Goal: Task Accomplishment & Management: Manage account settings

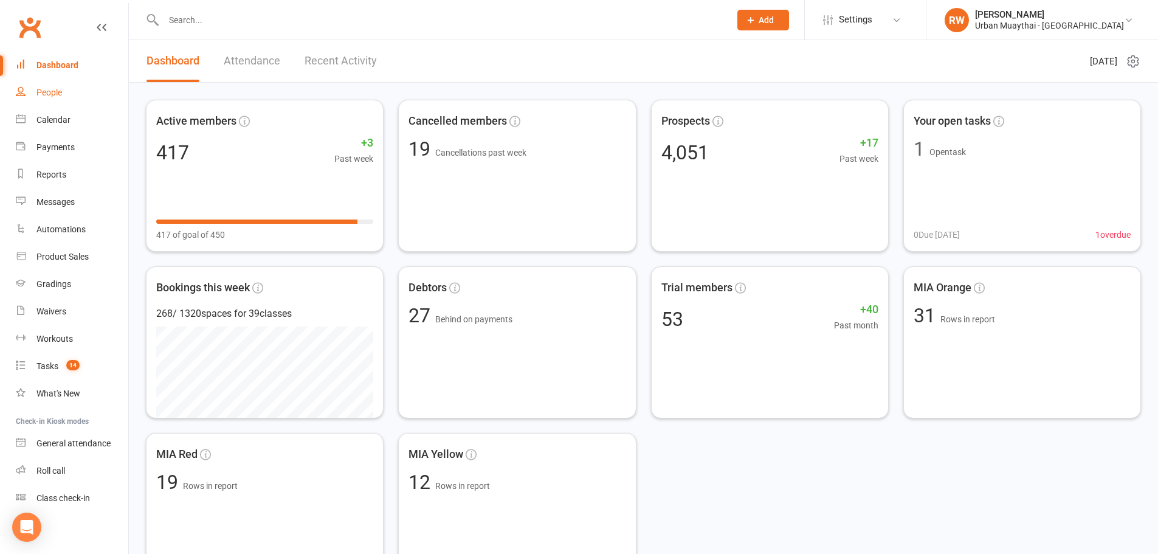
click at [57, 94] on div "People" at bounding box center [49, 93] width 26 height 10
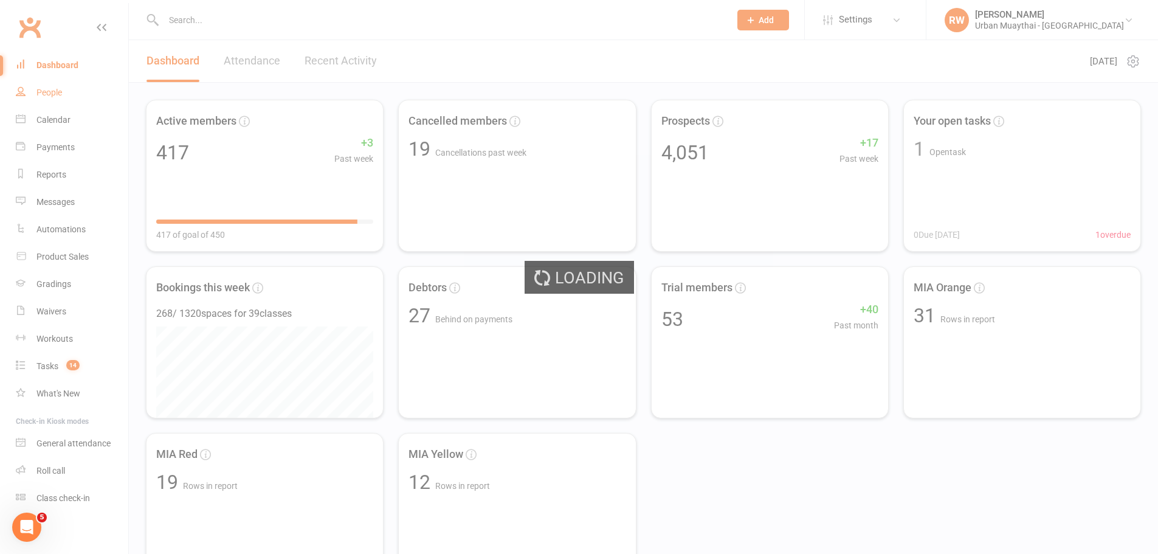
select select "100"
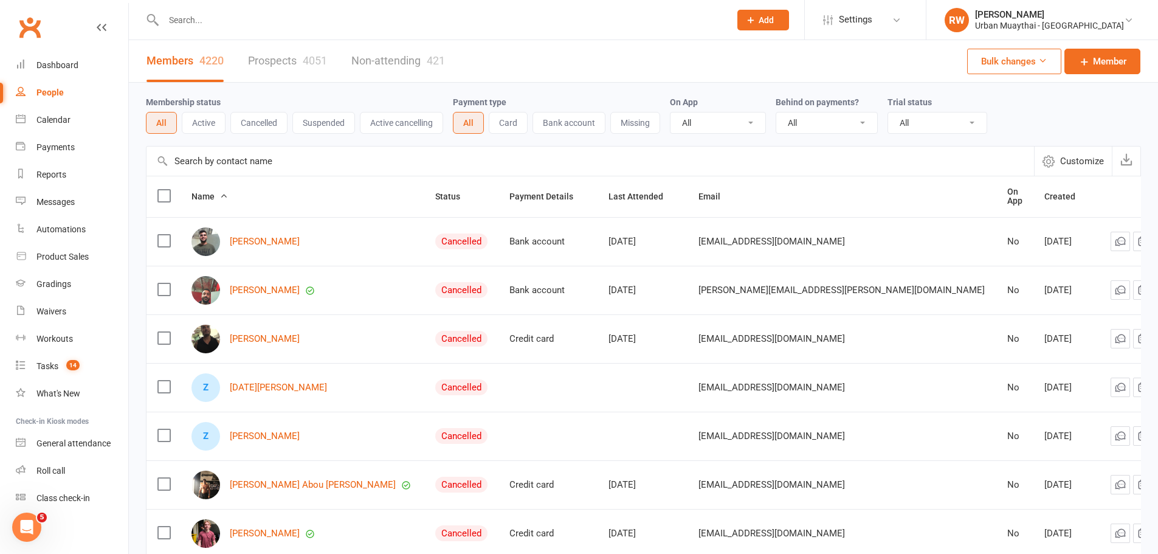
click at [230, 22] on input "text" at bounding box center [441, 20] width 562 height 17
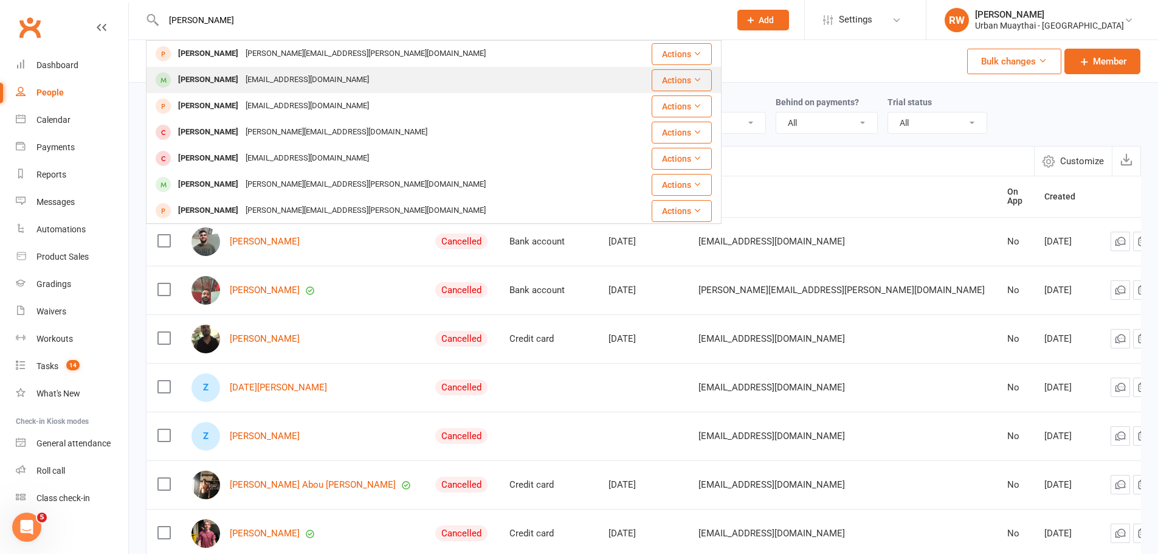
type input "Adrian"
click at [212, 79] on div "Adrian Alroy" at bounding box center [207, 80] width 67 height 18
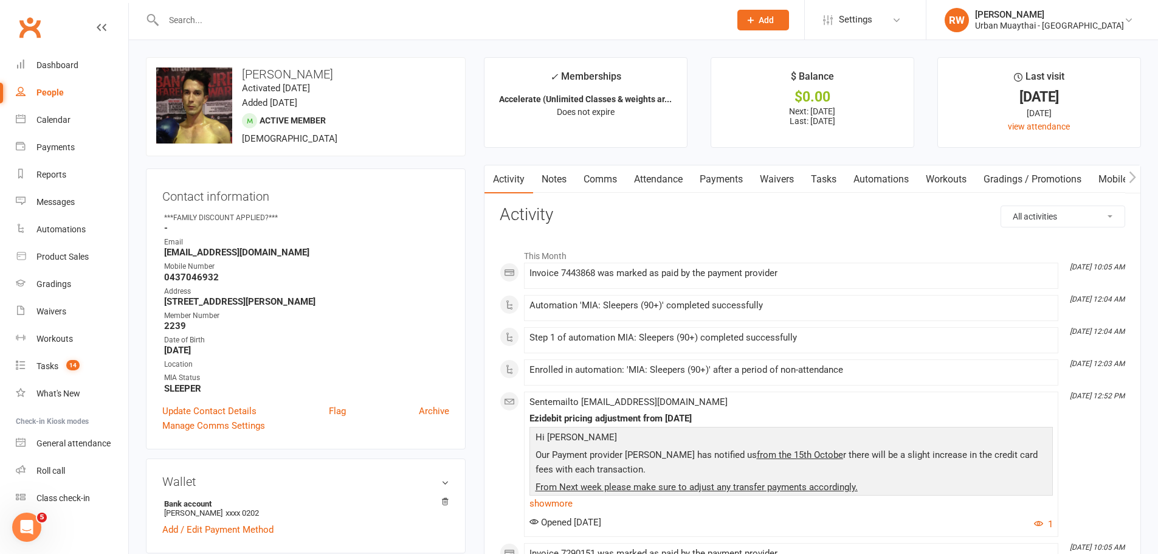
click at [196, 26] on input "text" at bounding box center [441, 20] width 562 height 17
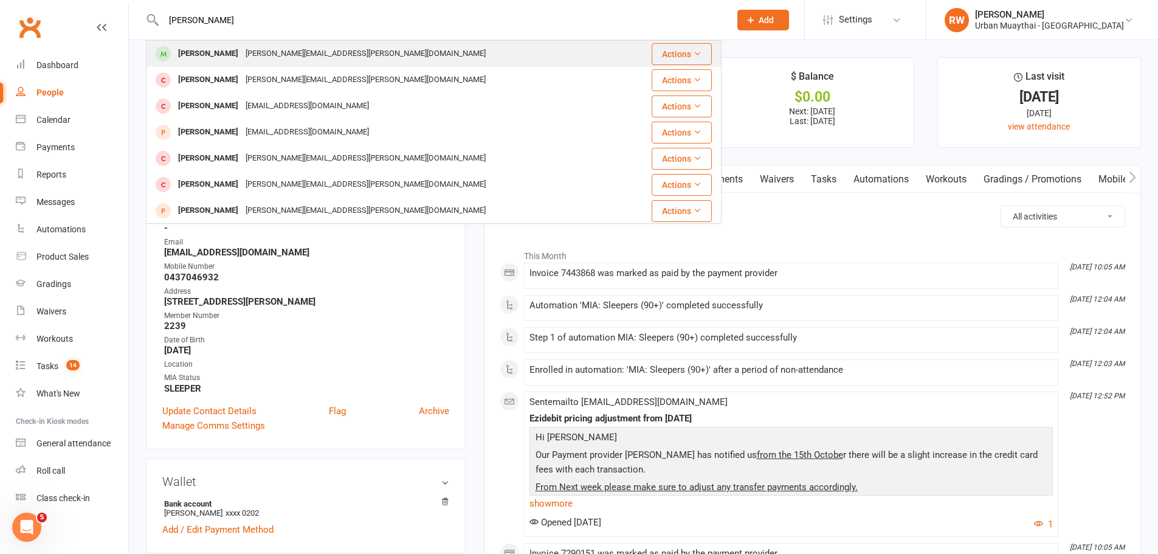
type input "Briski"
click at [196, 53] on div "Adrian Briski" at bounding box center [207, 54] width 67 height 18
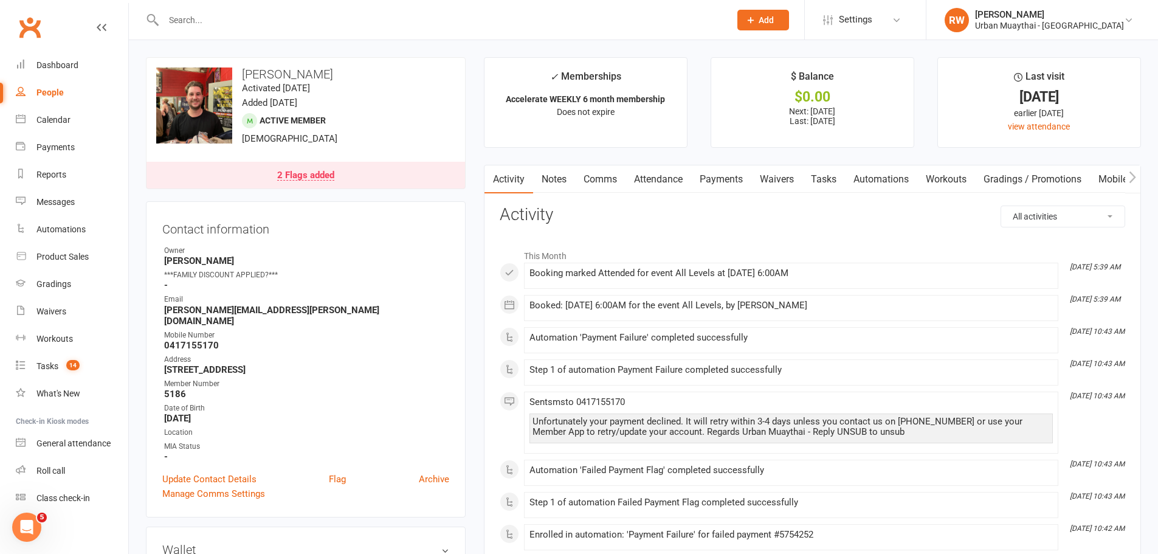
click at [305, 171] on div "2 Flags added" at bounding box center [305, 176] width 57 height 10
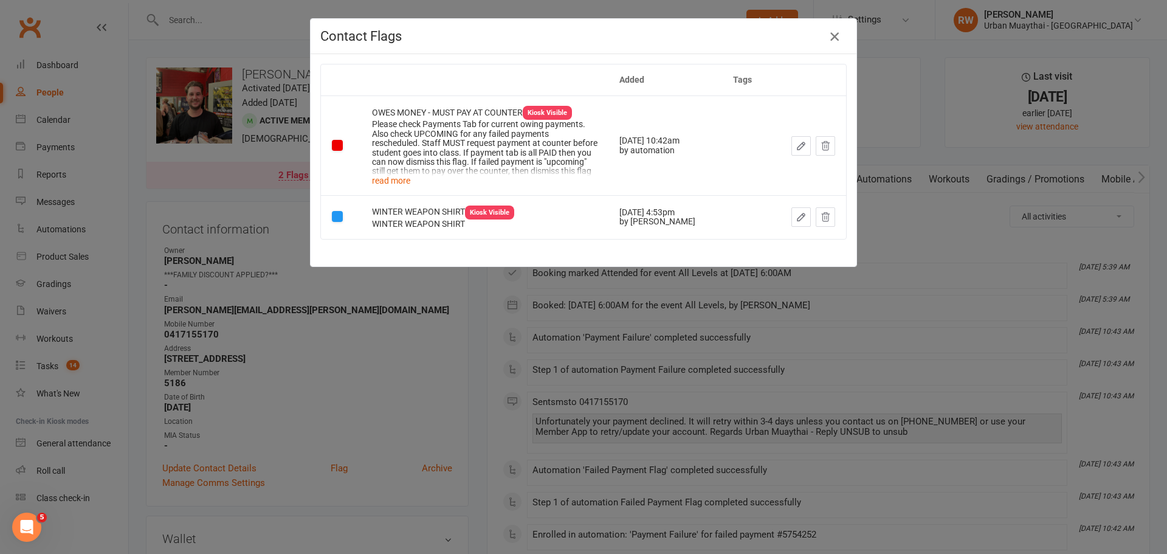
click at [829, 32] on icon "button" at bounding box center [834, 36] width 15 height 15
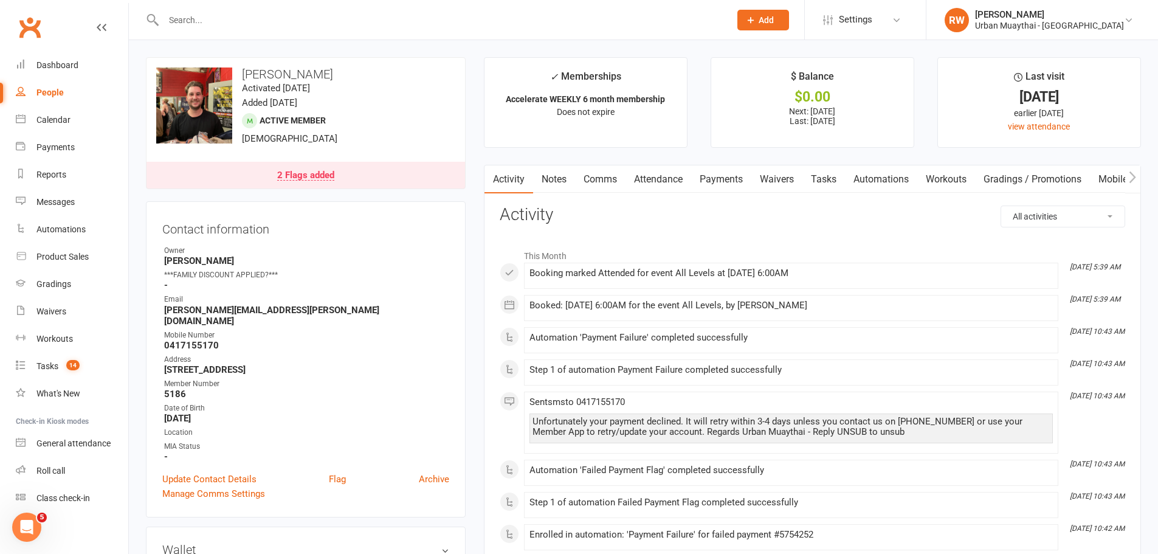
click at [722, 174] on link "Payments" at bounding box center [721, 179] width 60 height 28
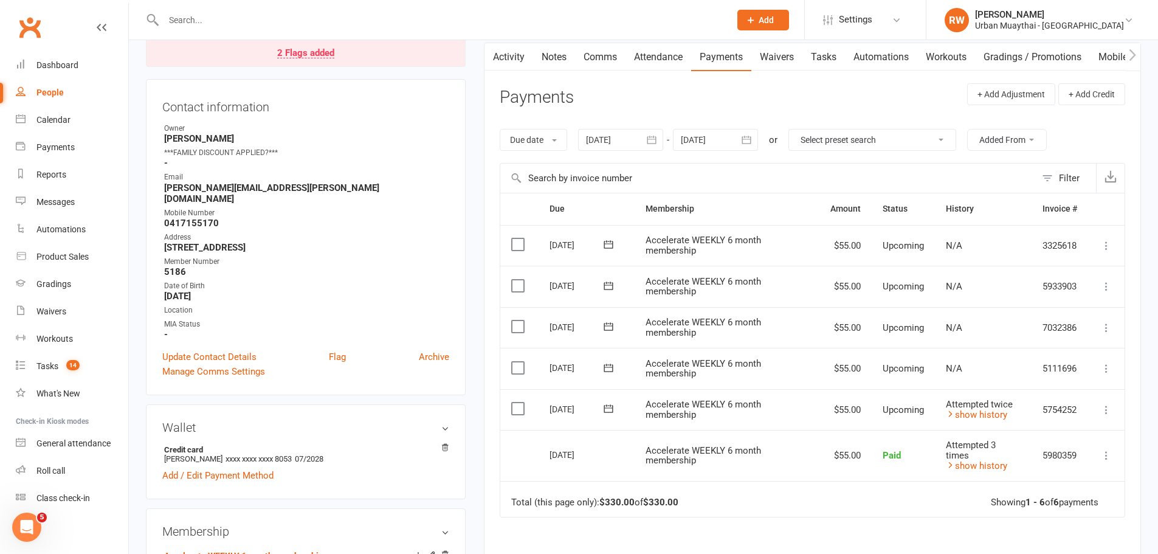
scroll to position [122, 0]
click at [188, 13] on input "text" at bounding box center [441, 20] width 562 height 17
click at [49, 119] on div "Calendar" at bounding box center [53, 120] width 34 height 10
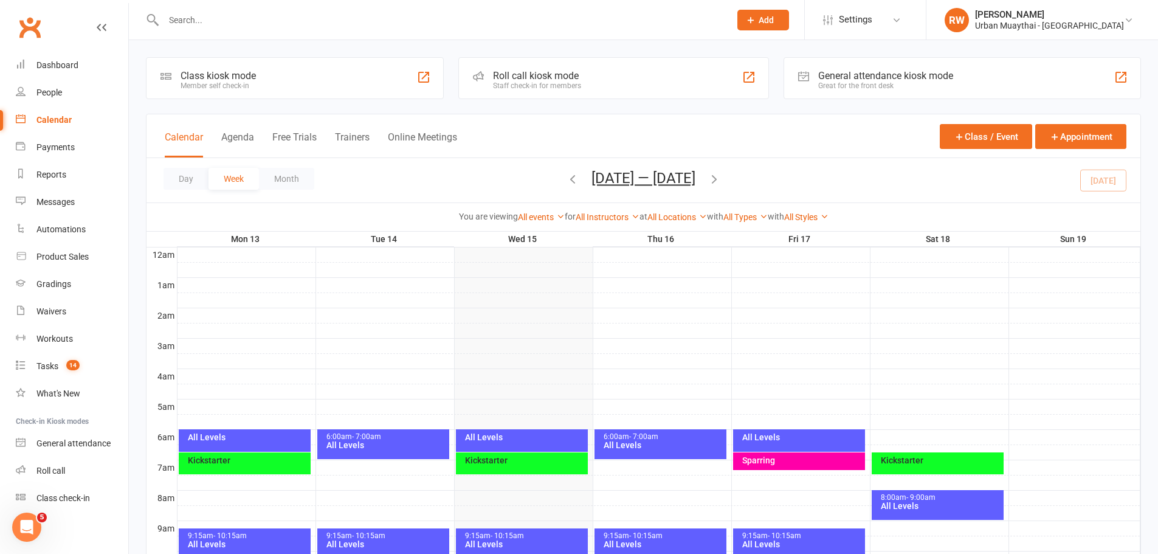
click at [508, 433] on div "All Levels" at bounding box center [524, 437] width 121 height 9
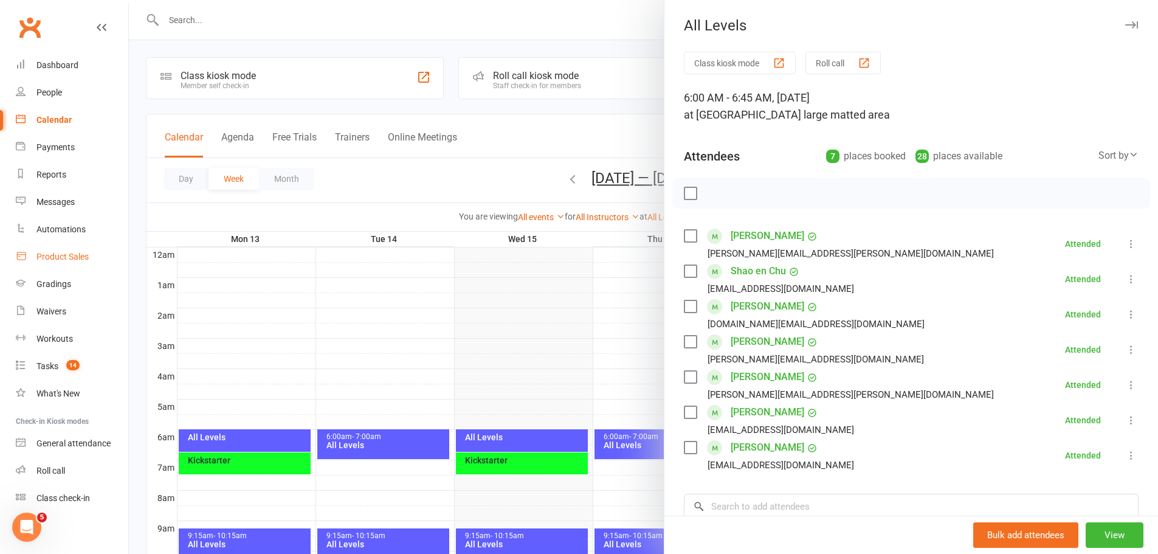
click at [68, 258] on div "Product Sales" at bounding box center [62, 257] width 52 height 10
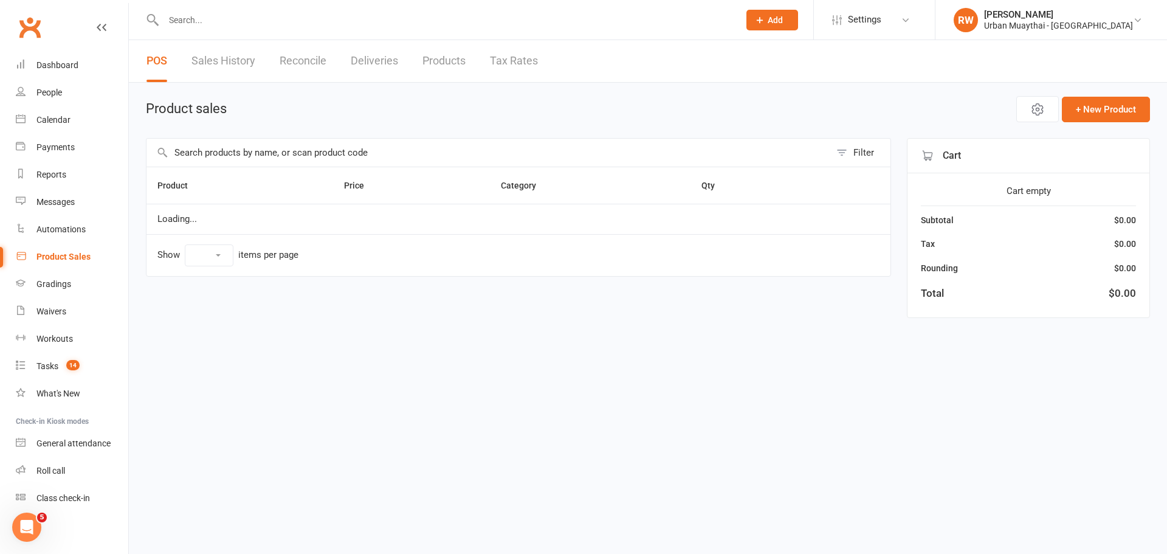
select select "10"
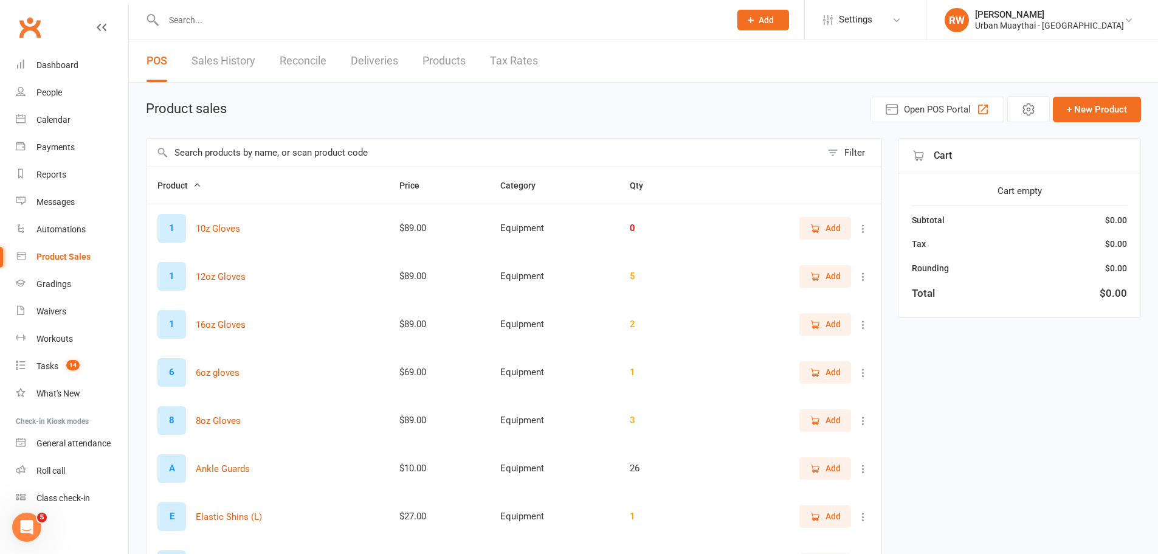
click at [175, 21] on input "text" at bounding box center [441, 20] width 562 height 17
click at [215, 152] on input "text" at bounding box center [484, 153] width 675 height 28
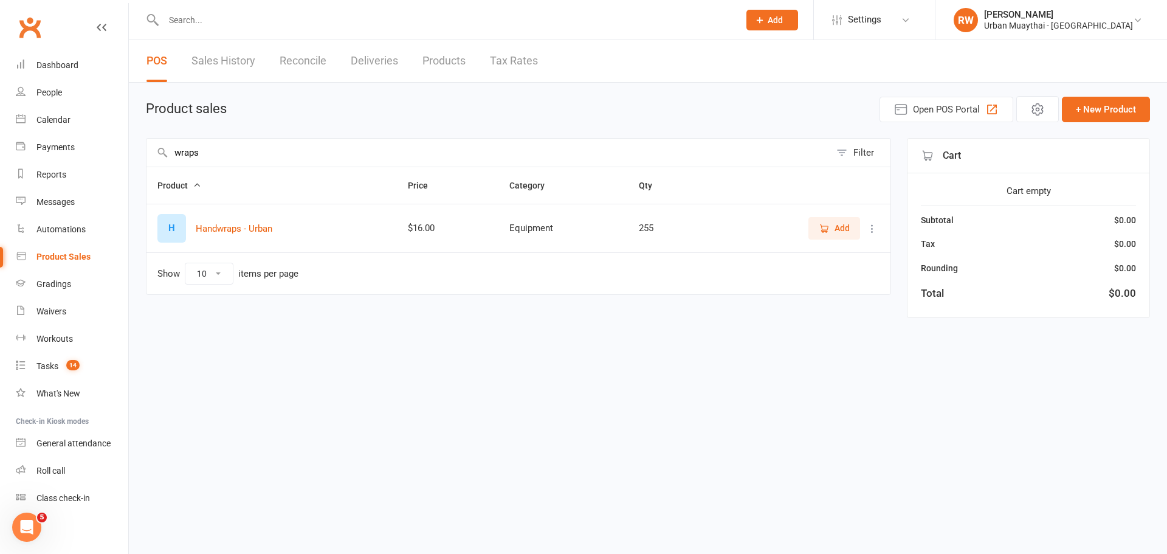
type input "wraps"
click at [836, 229] on span "Add" at bounding box center [842, 227] width 15 height 13
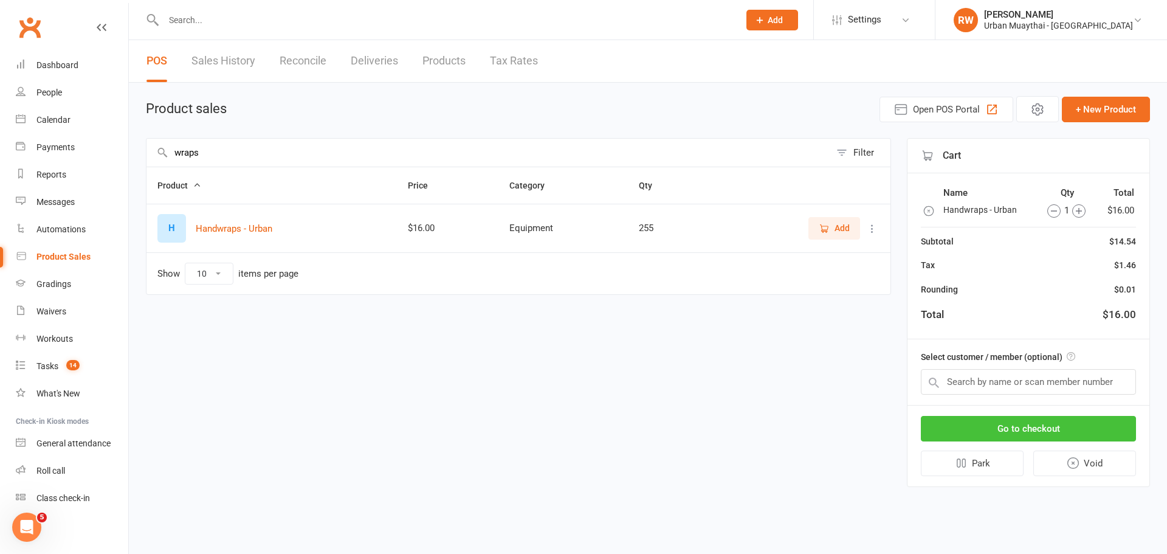
click at [1052, 422] on button "Go to checkout" at bounding box center [1028, 429] width 215 height 26
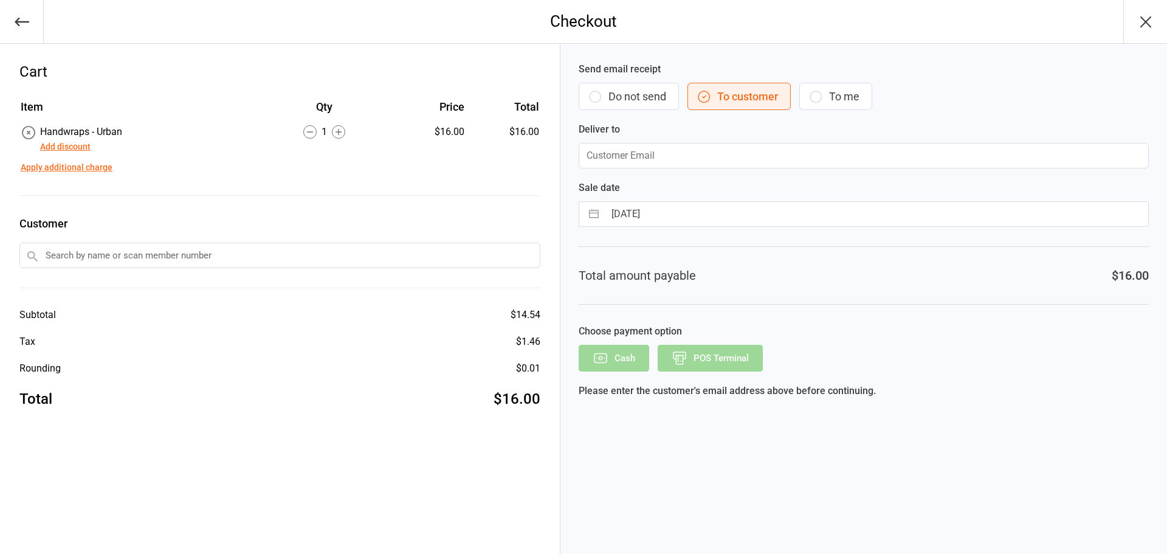
click at [645, 95] on button "Do not send" at bounding box center [629, 96] width 100 height 27
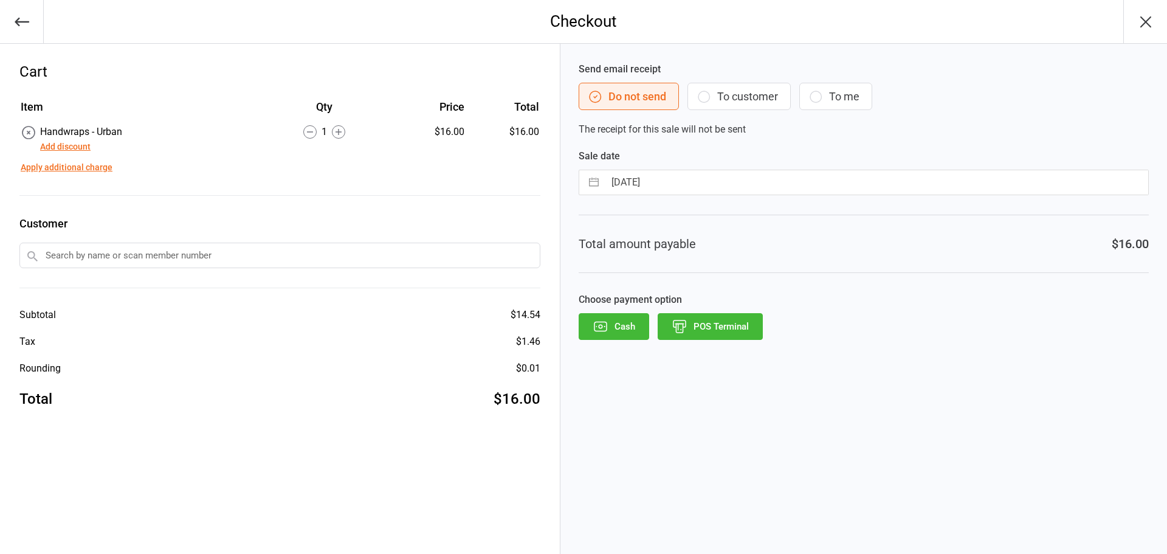
click at [697, 319] on button "POS Terminal" at bounding box center [710, 326] width 105 height 27
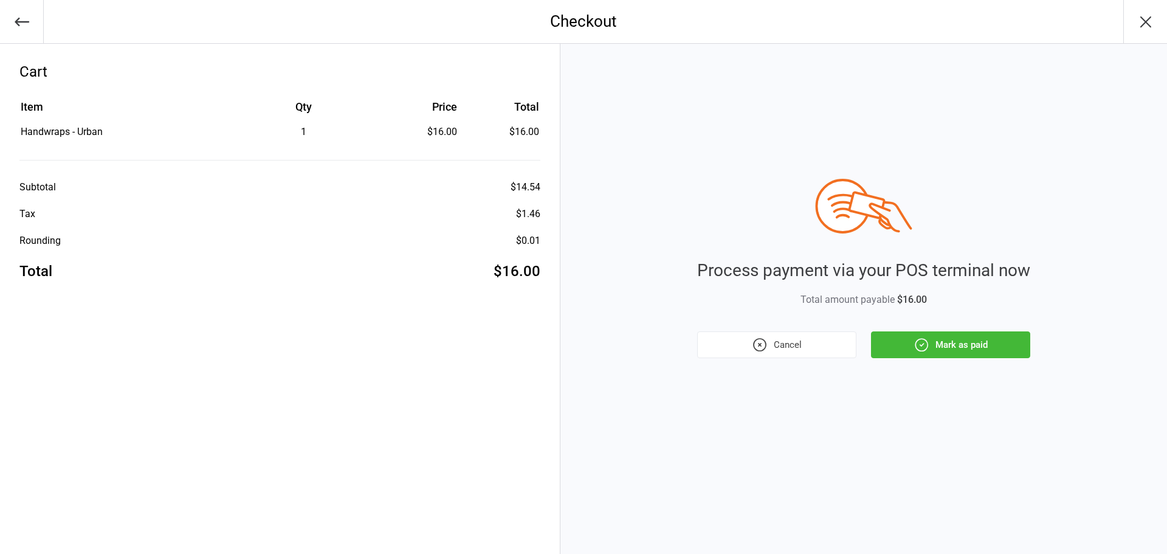
click at [948, 344] on button "Mark as paid" at bounding box center [950, 344] width 159 height 27
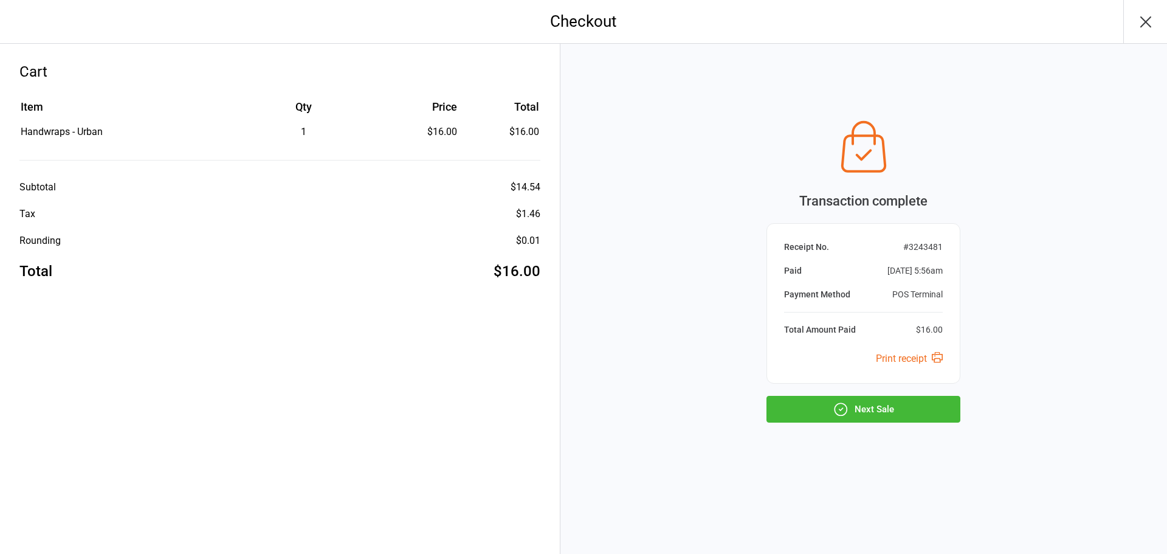
click at [868, 402] on button "Next Sale" at bounding box center [864, 409] width 194 height 27
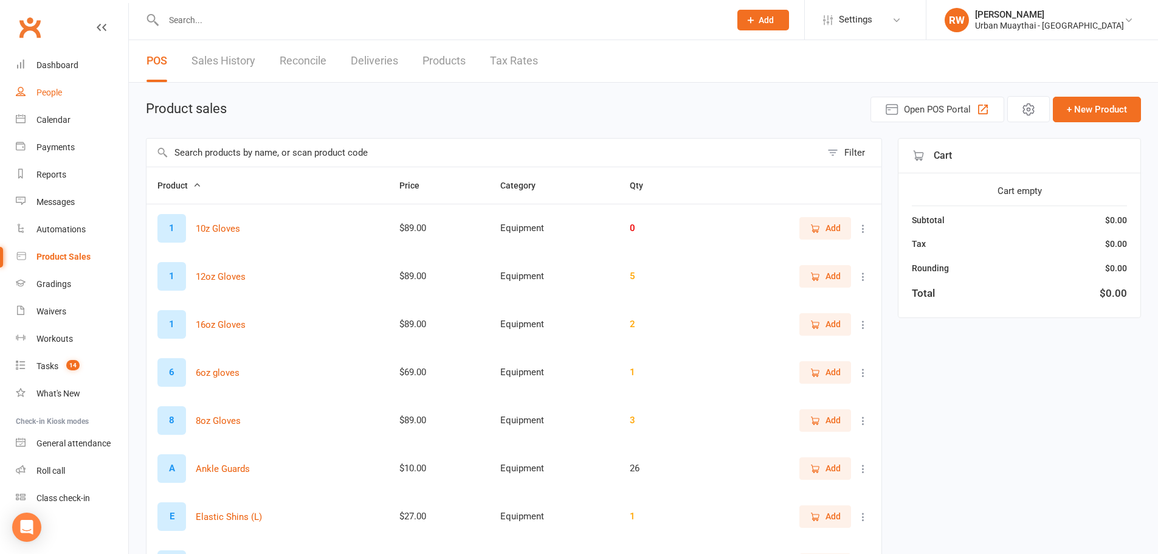
click at [46, 93] on div "People" at bounding box center [49, 93] width 26 height 10
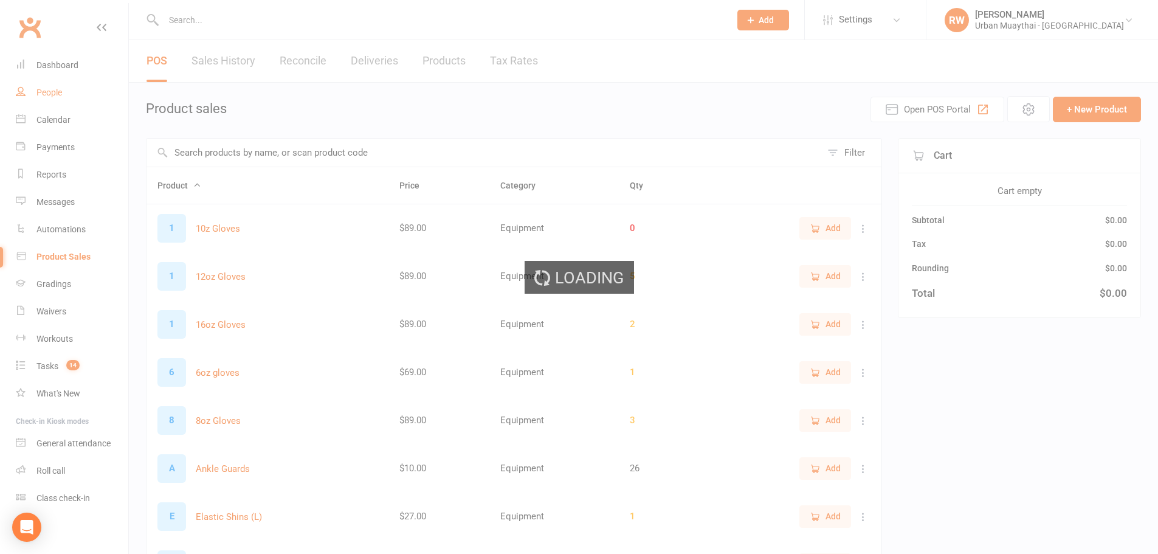
select select "100"
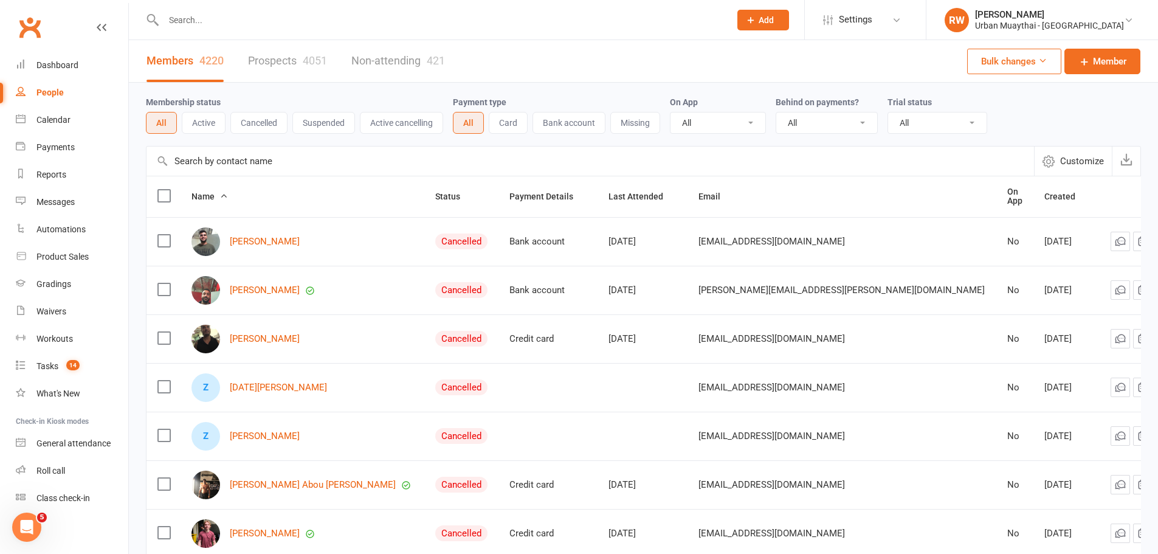
click at [201, 17] on input "text" at bounding box center [441, 20] width 562 height 17
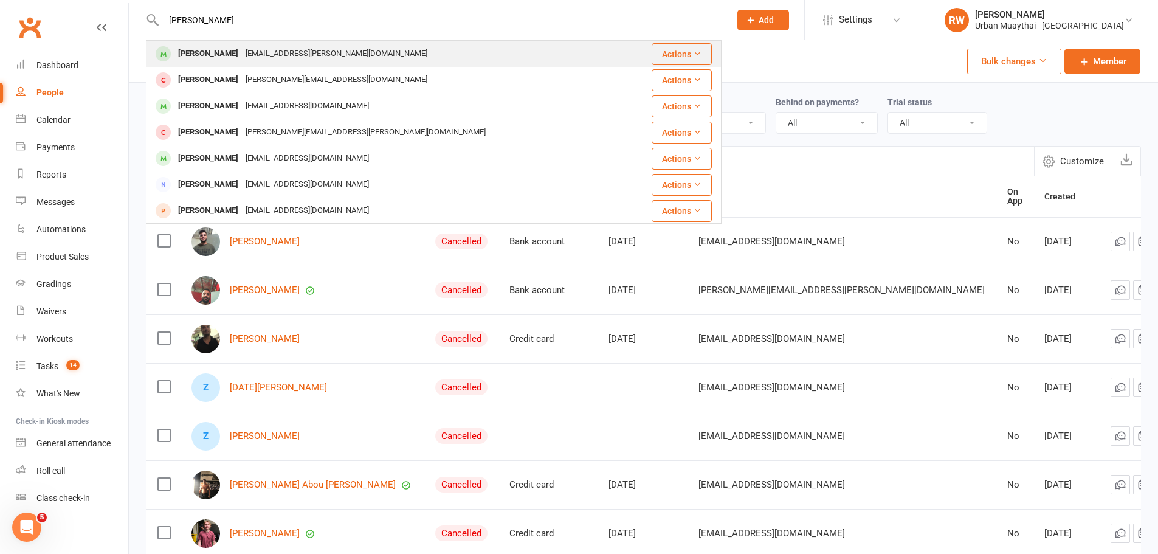
type input "Ben Parker"
click at [202, 52] on div "Ben Parker" at bounding box center [207, 54] width 67 height 18
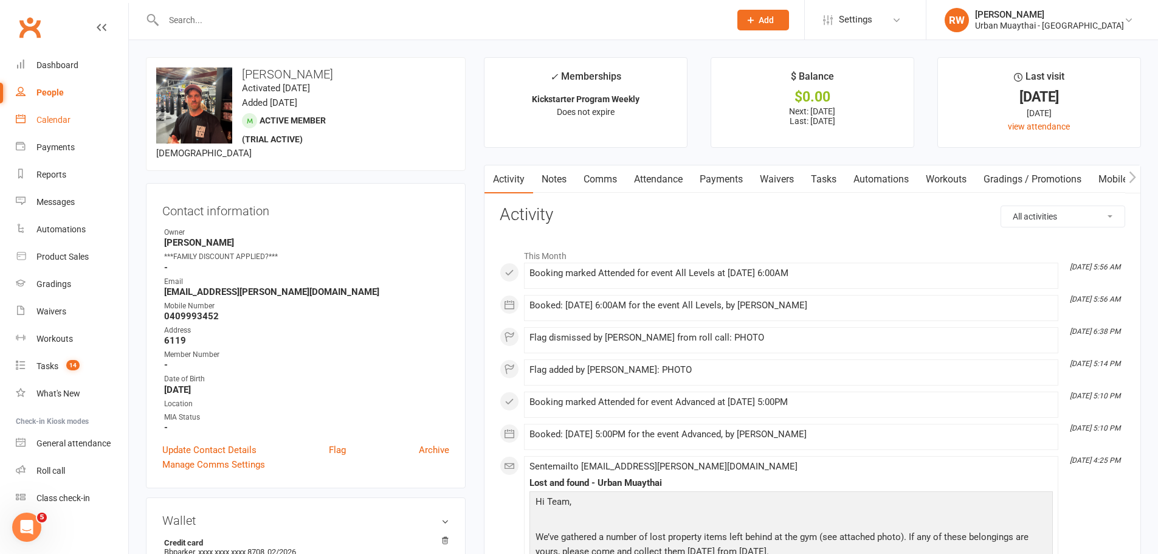
click at [56, 117] on div "Calendar" at bounding box center [53, 120] width 34 height 10
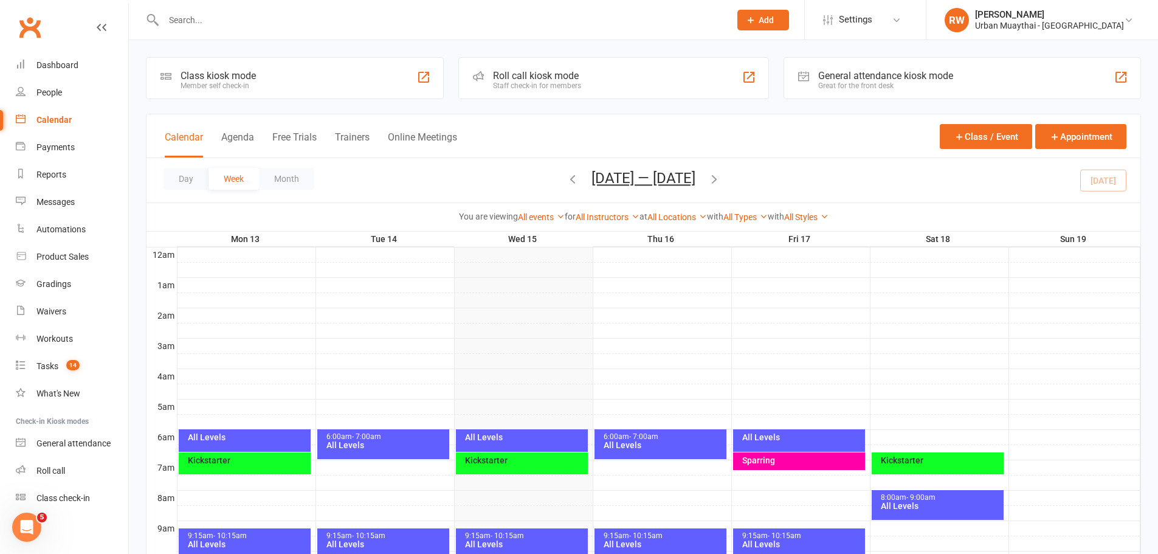
click at [541, 437] on div "All Levels" at bounding box center [524, 437] width 121 height 9
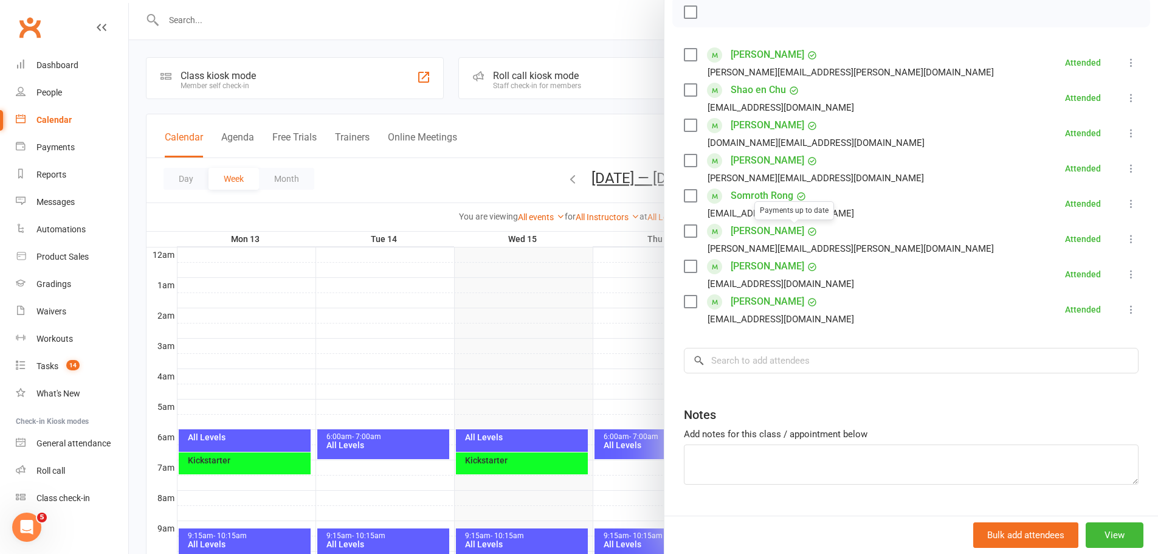
scroll to position [182, 0]
click at [755, 357] on input "search" at bounding box center [911, 360] width 455 height 26
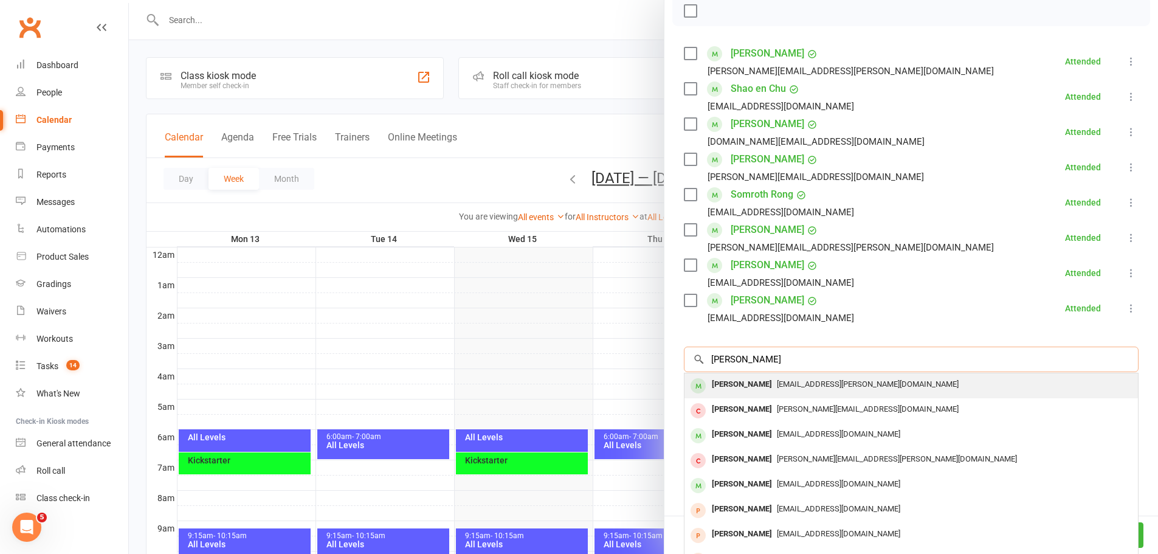
type input "Ben Parker"
click at [734, 384] on div "Ben Parker" at bounding box center [742, 385] width 70 height 18
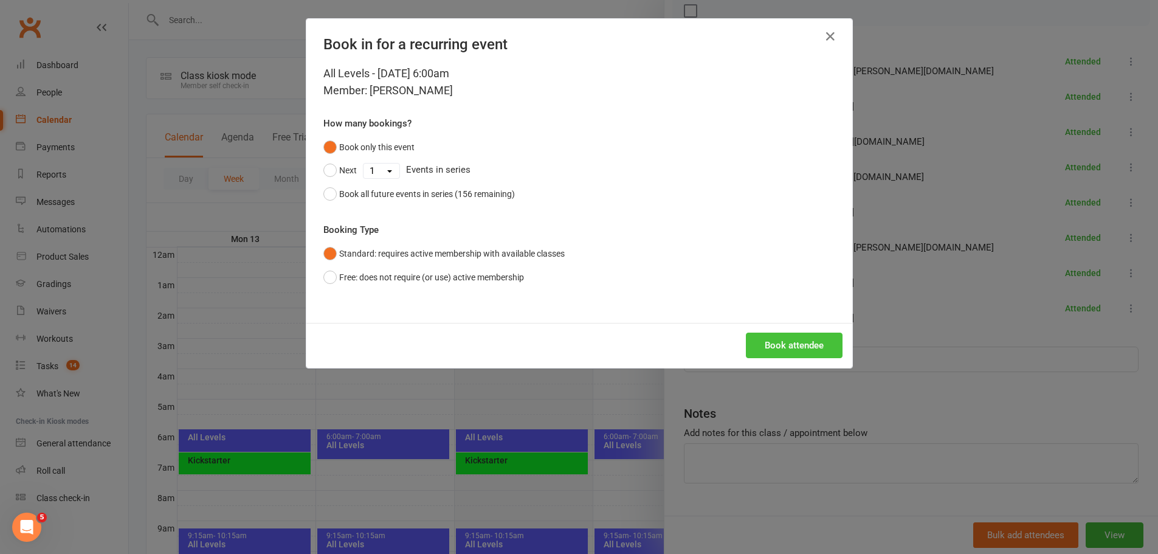
click at [775, 347] on button "Book attendee" at bounding box center [794, 346] width 97 height 26
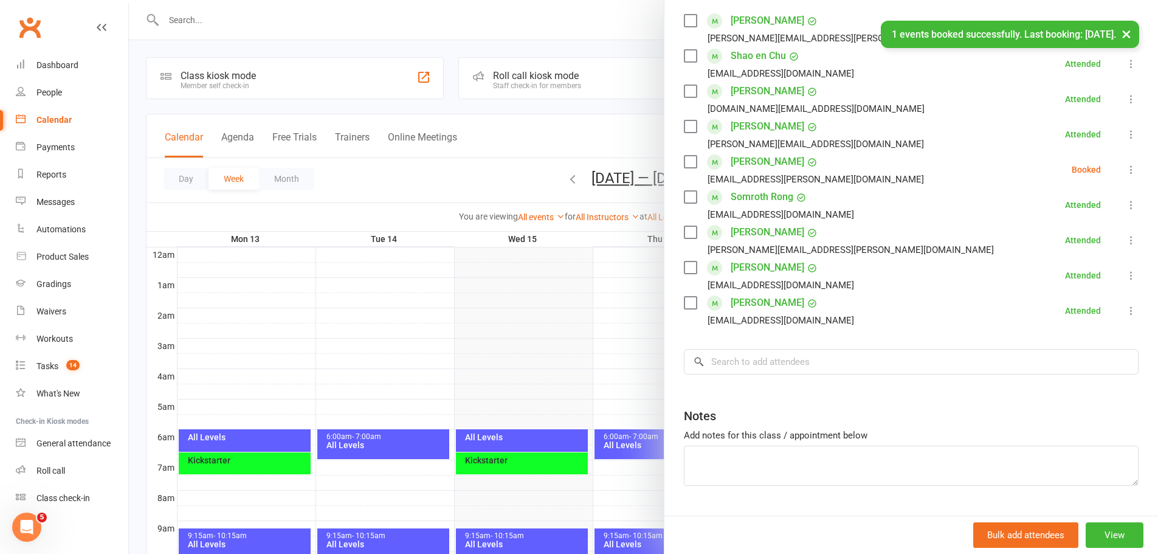
scroll to position [246, 0]
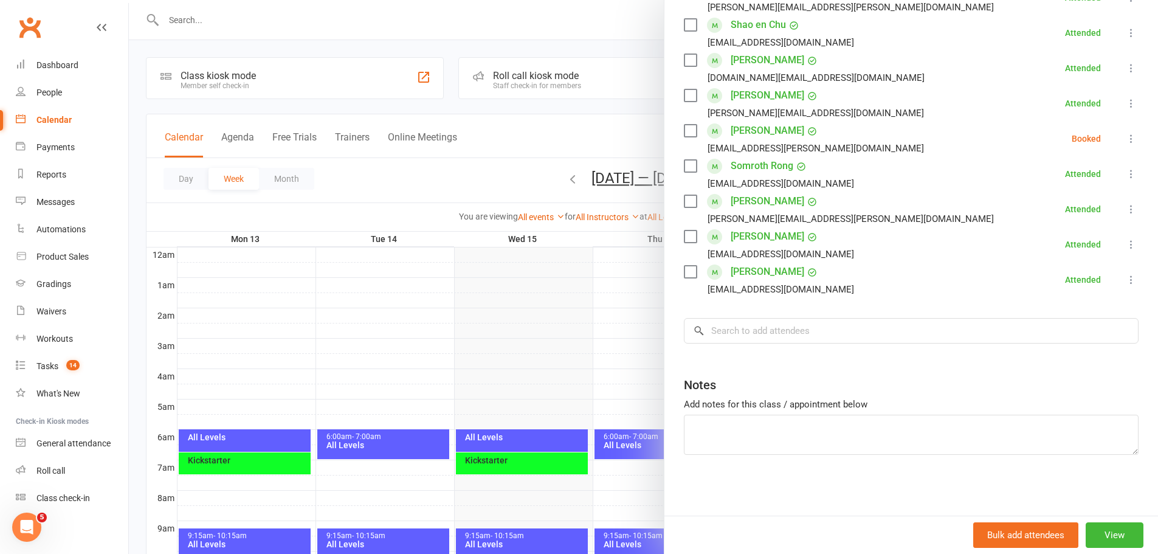
click at [1125, 138] on icon at bounding box center [1131, 139] width 12 height 12
click at [1056, 209] on link "Check in" at bounding box center [1072, 211] width 131 height 24
click at [63, 66] on div "Dashboard" at bounding box center [57, 65] width 42 height 10
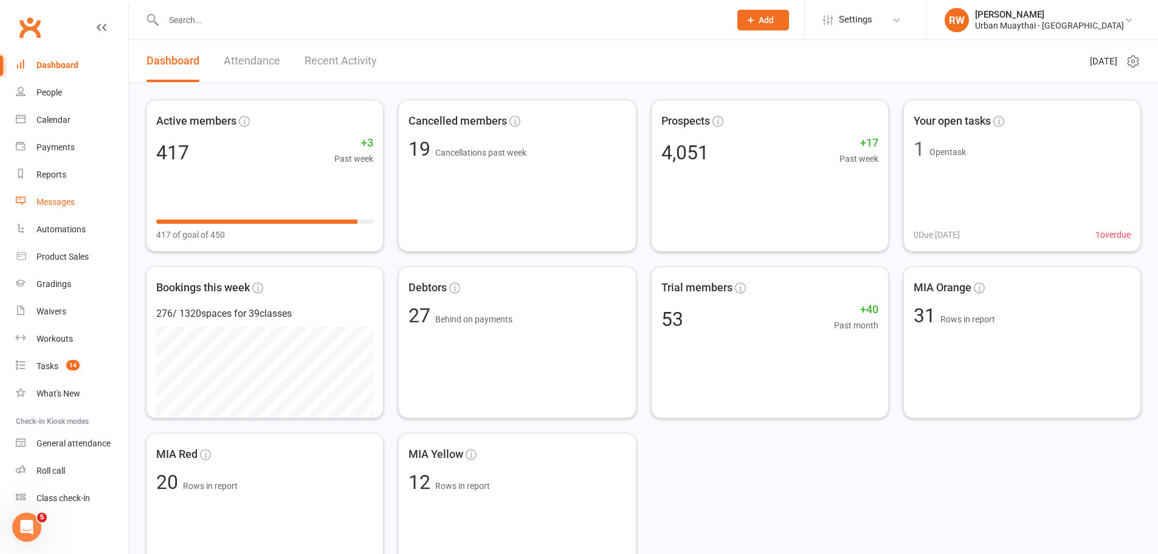
click at [54, 199] on div "Messages" at bounding box center [55, 202] width 38 height 10
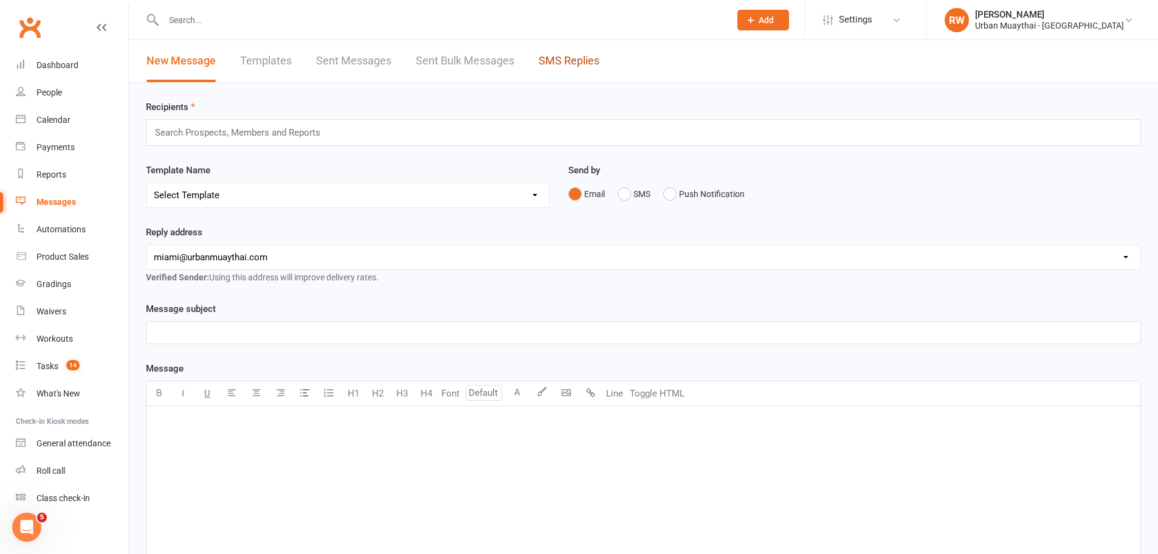
click at [553, 61] on link "SMS Replies" at bounding box center [569, 61] width 61 height 42
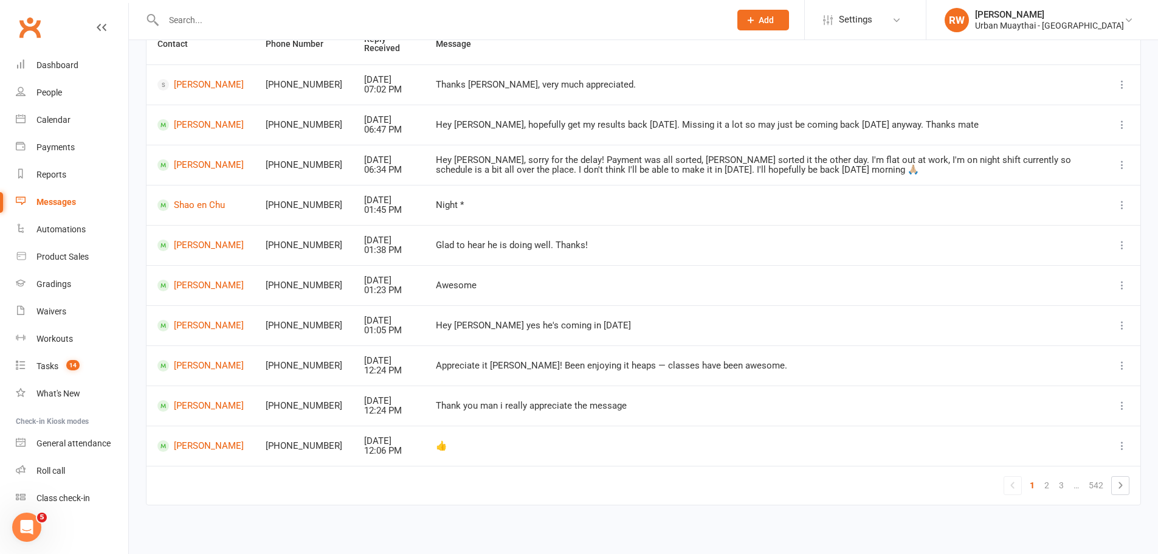
scroll to position [137, 0]
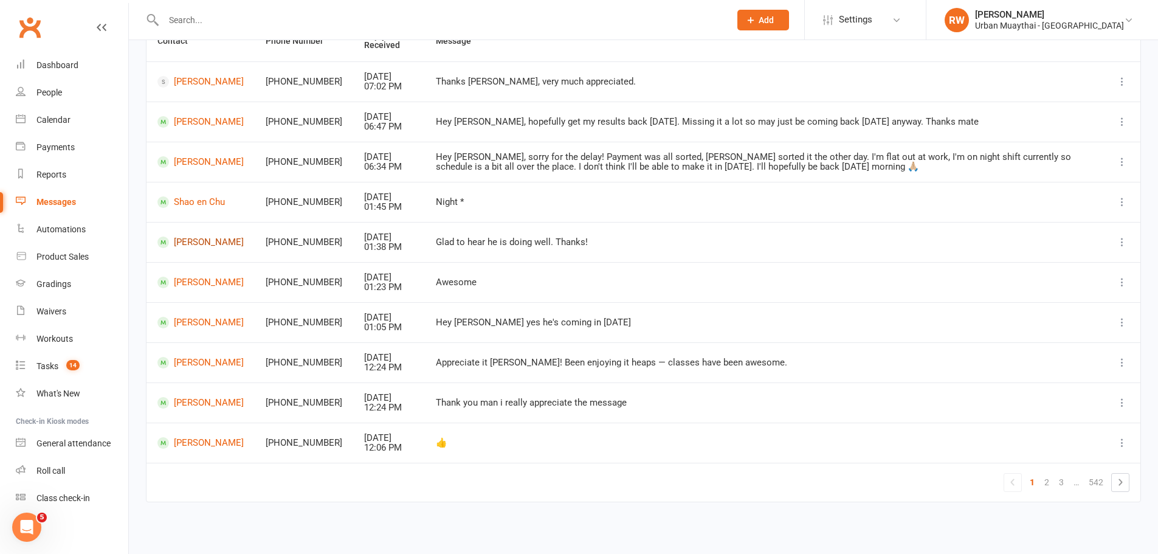
click at [187, 239] on link "Kenta Kimura" at bounding box center [200, 242] width 86 height 12
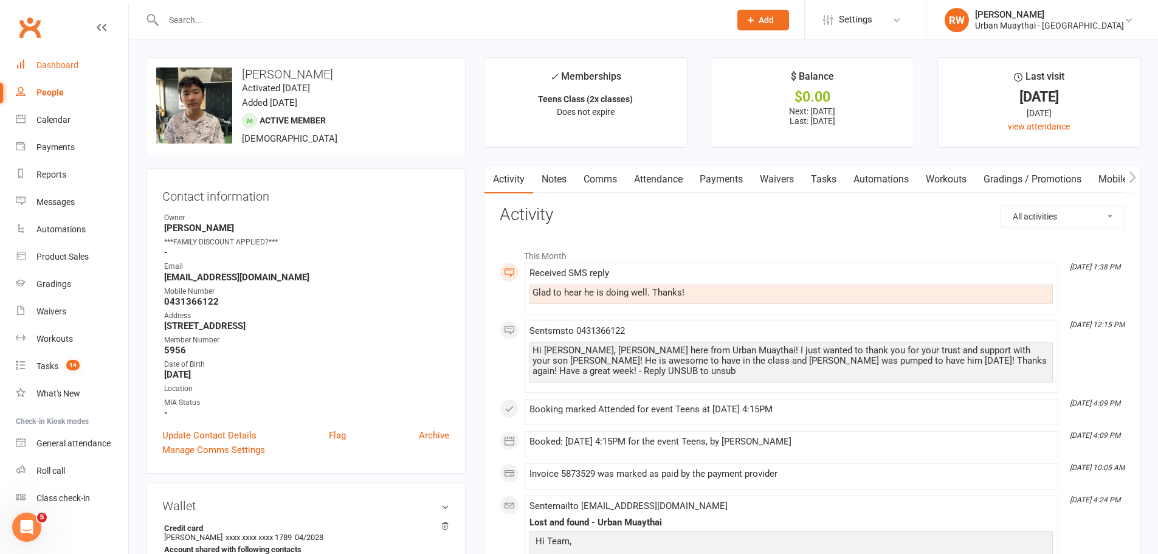
click at [61, 67] on div "Dashboard" at bounding box center [57, 65] width 42 height 10
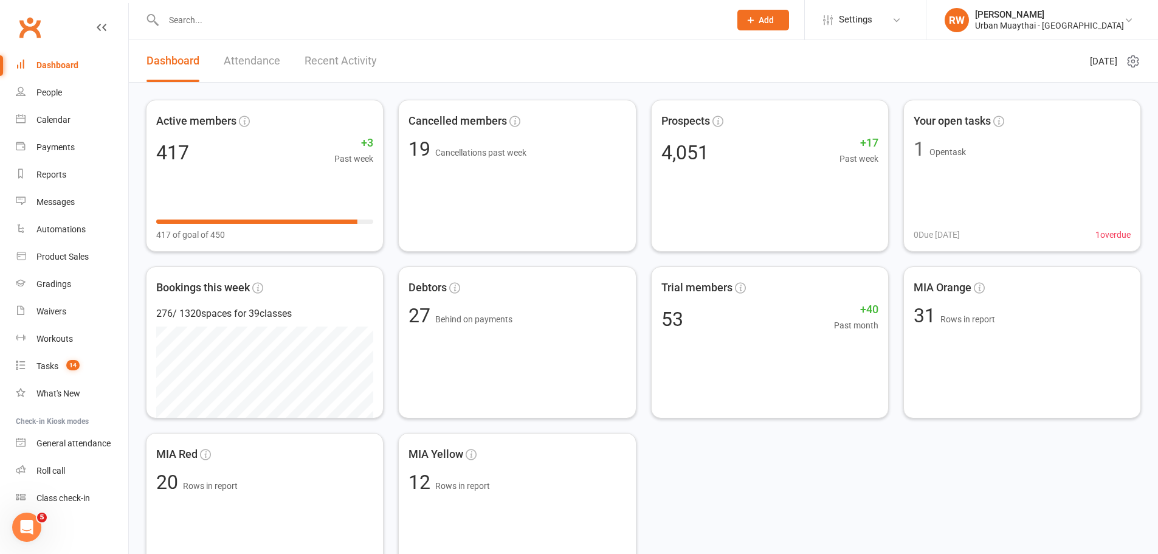
click at [190, 13] on input "text" at bounding box center [441, 20] width 562 height 17
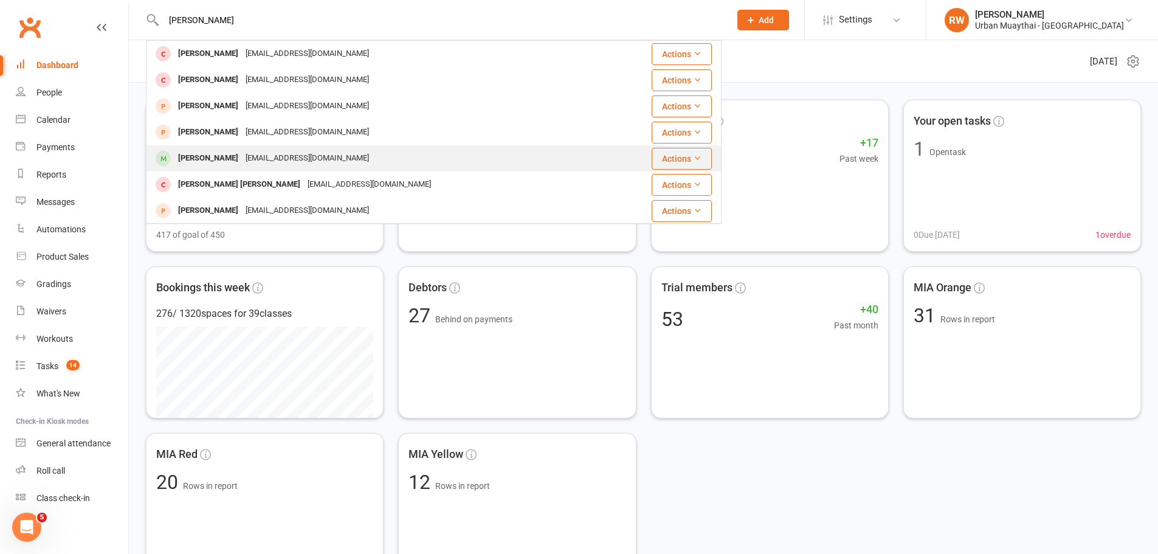
type input "Robbie"
click at [218, 156] on div "Robbie Duncanson" at bounding box center [207, 159] width 67 height 18
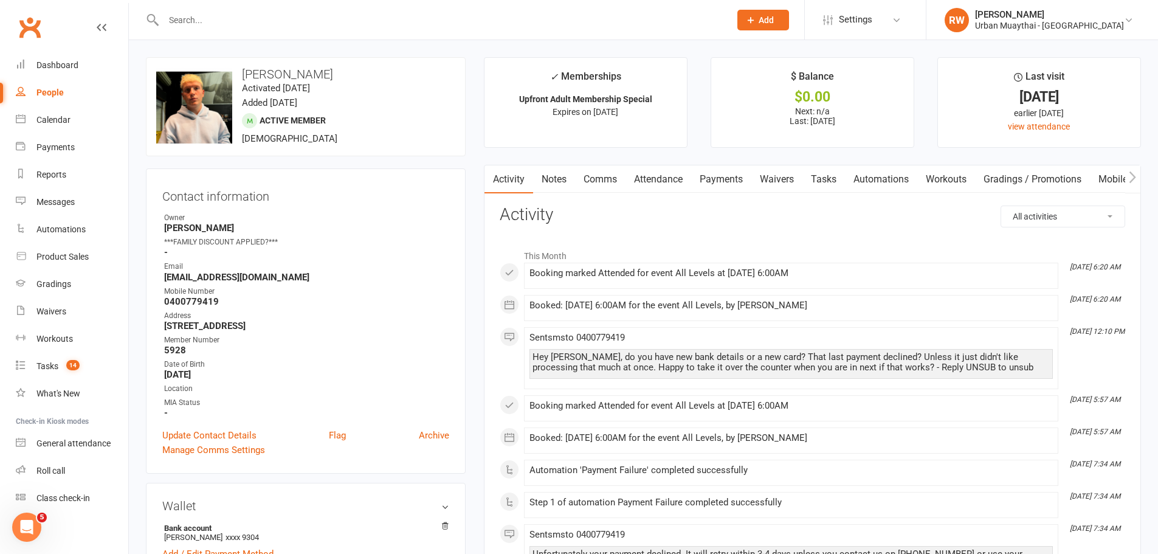
click at [723, 179] on link "Payments" at bounding box center [721, 179] width 60 height 28
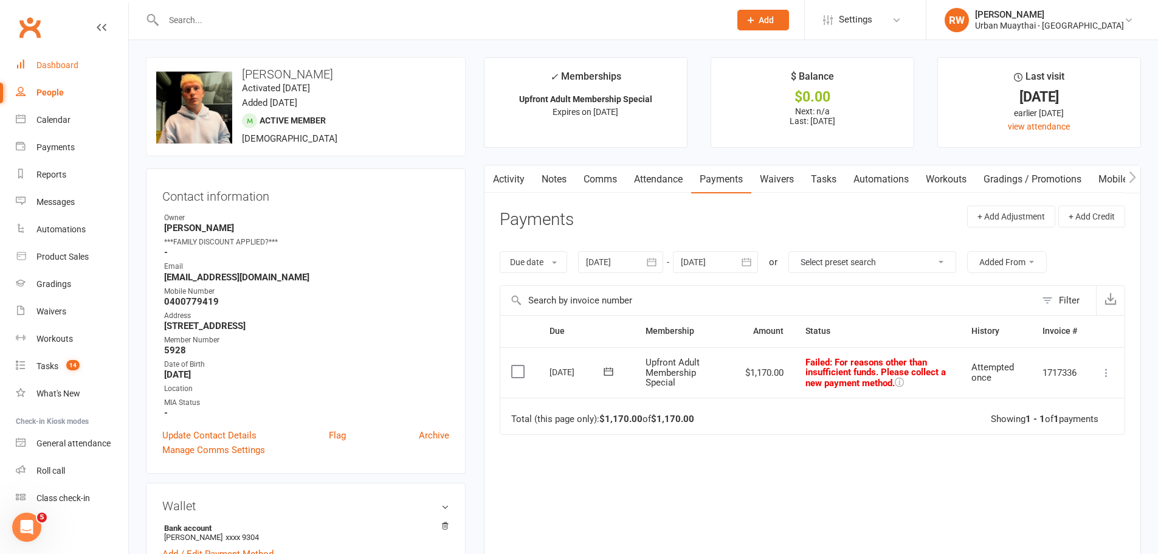
click at [48, 65] on div "Dashboard" at bounding box center [57, 65] width 42 height 10
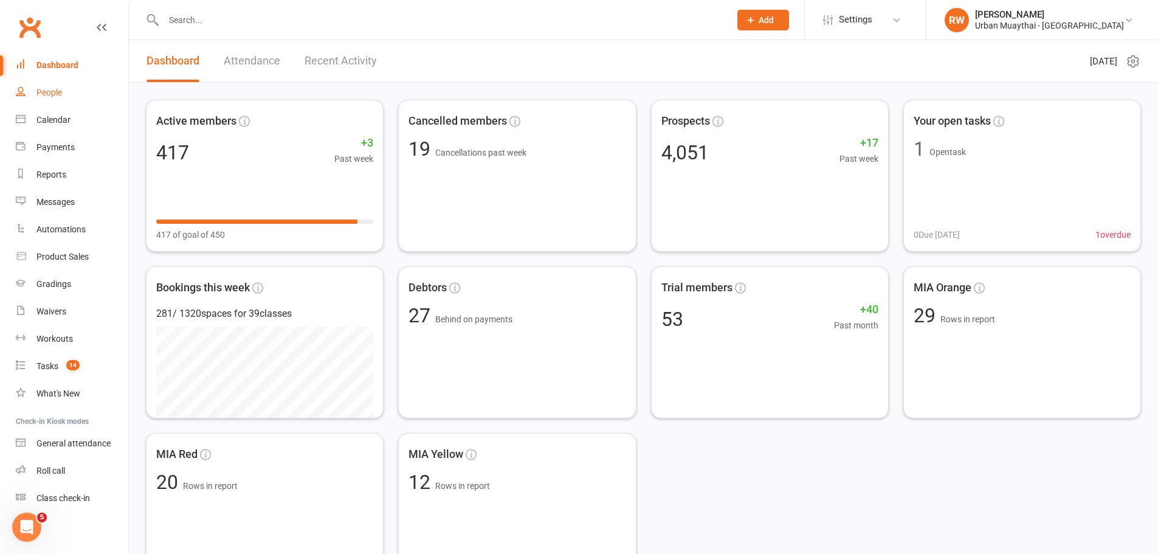
click at [57, 92] on div "People" at bounding box center [49, 93] width 26 height 10
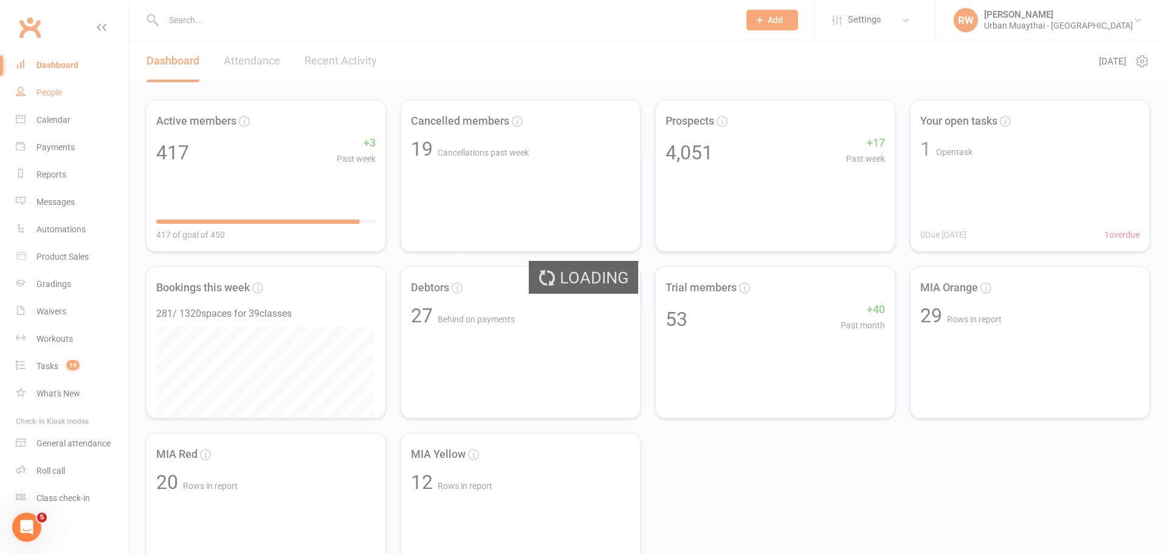
select select "100"
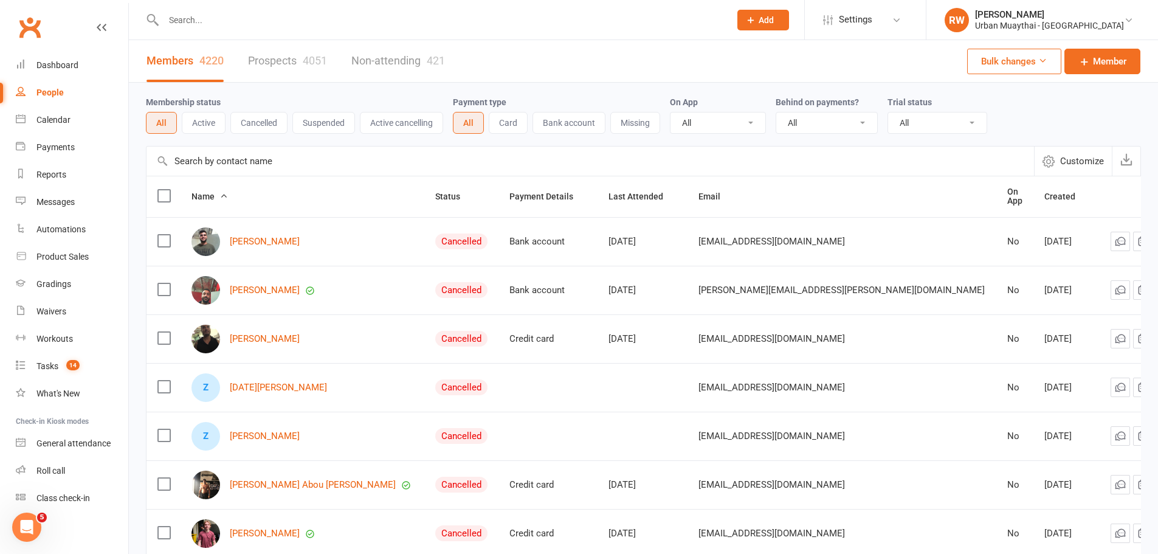
click at [203, 23] on input "text" at bounding box center [441, 20] width 562 height 17
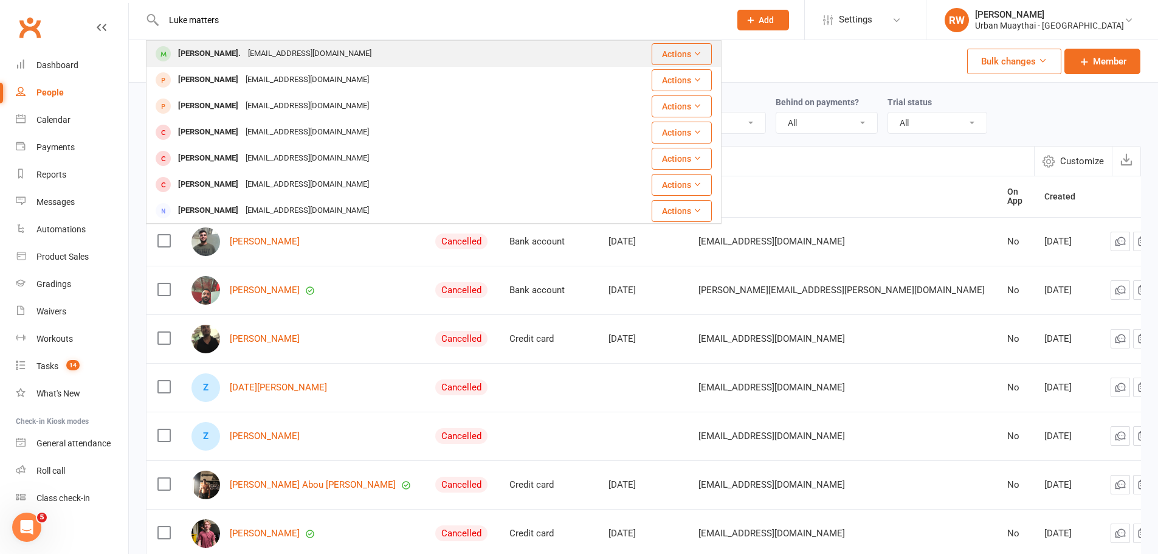
type input "Luke matters"
click at [202, 52] on div "Luke Matters." at bounding box center [209, 54] width 70 height 18
